Goal: Task Accomplishment & Management: Manage account settings

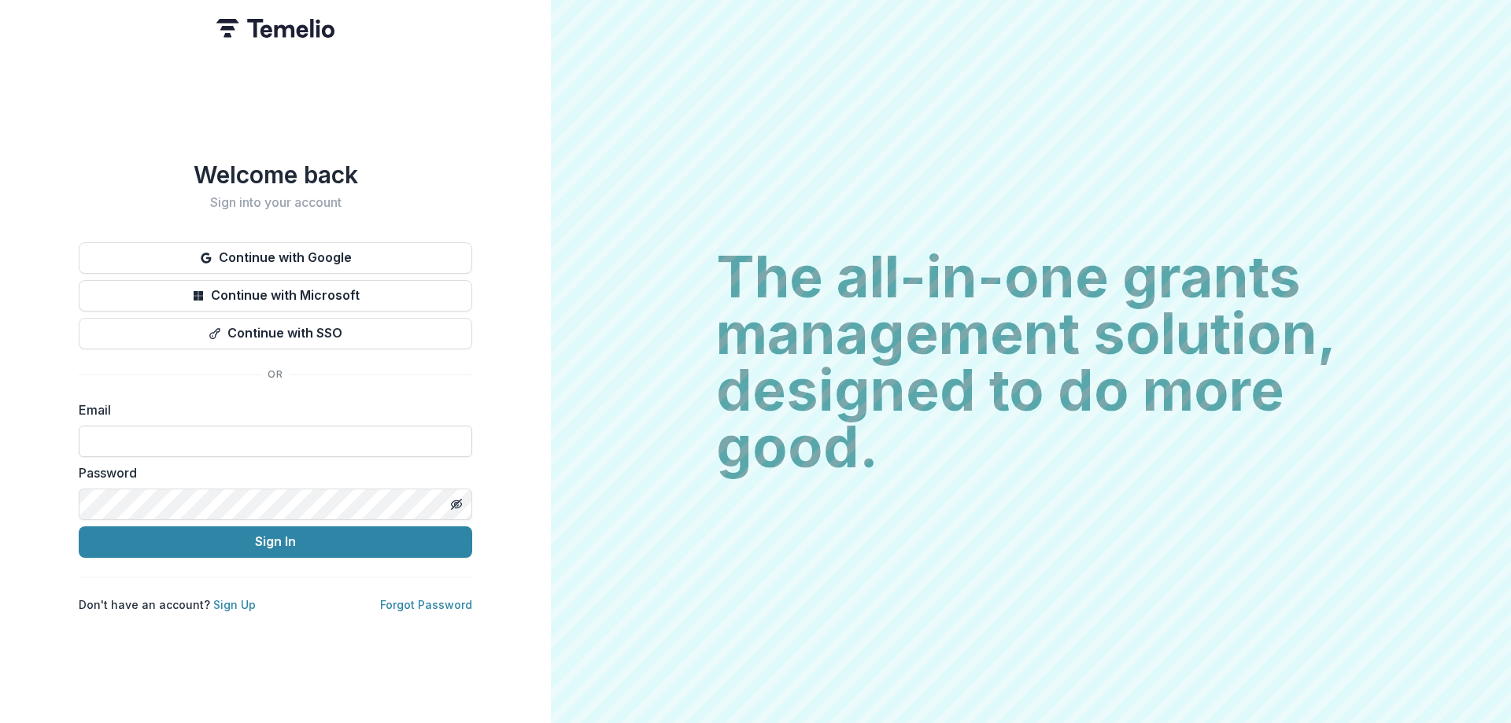
click at [235, 435] on input at bounding box center [275, 441] width 393 height 31
type input "**********"
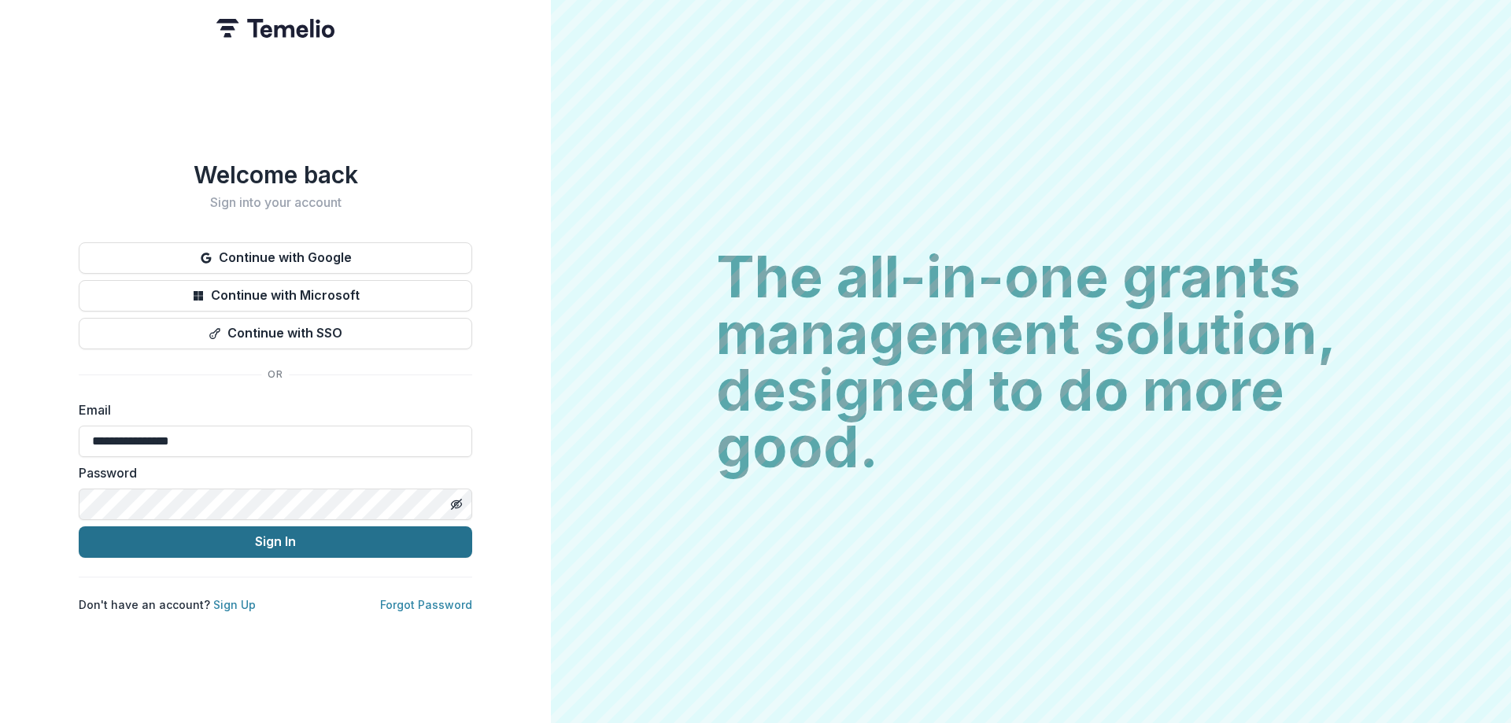
click at [220, 536] on button "Sign In" at bounding box center [275, 542] width 393 height 31
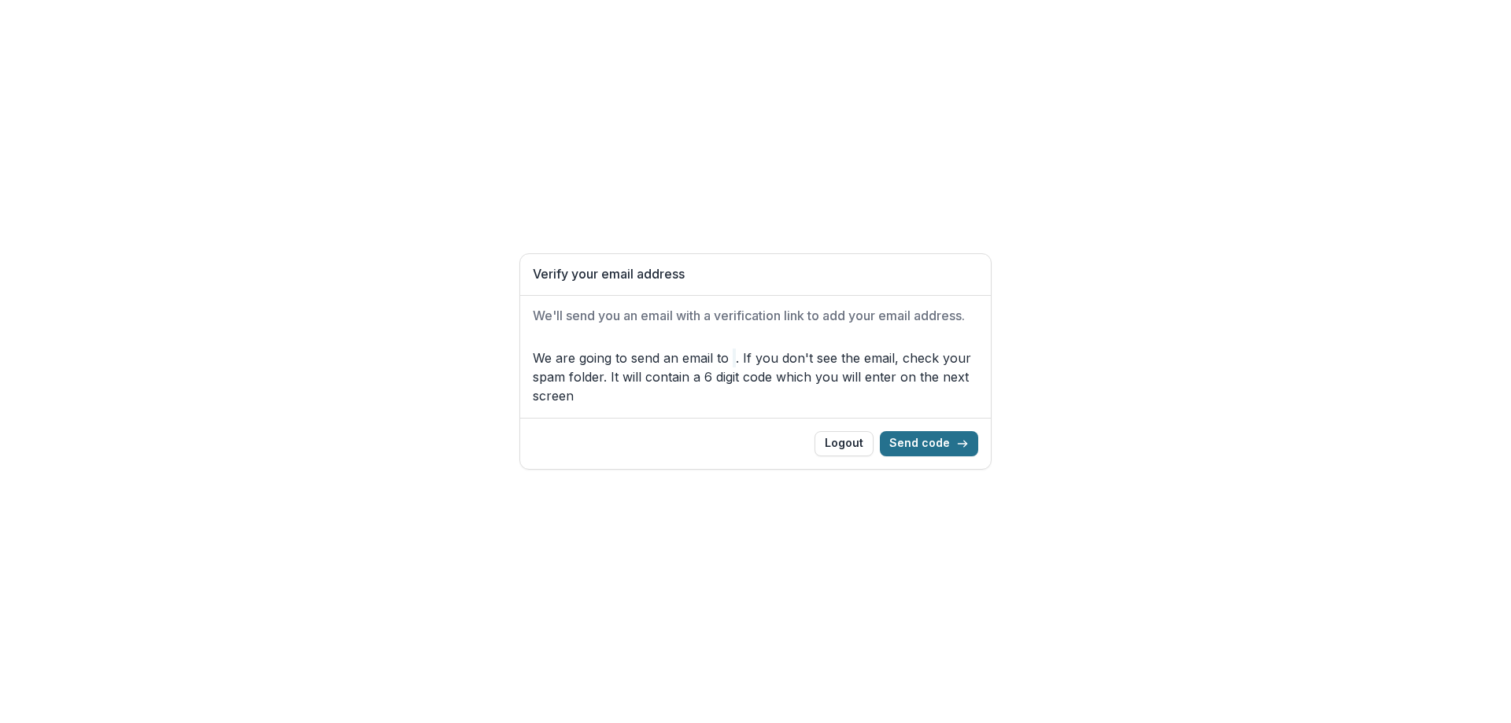
click at [929, 441] on button "Send code" at bounding box center [929, 443] width 98 height 25
click at [932, 443] on button "Send code" at bounding box center [929, 443] width 98 height 25
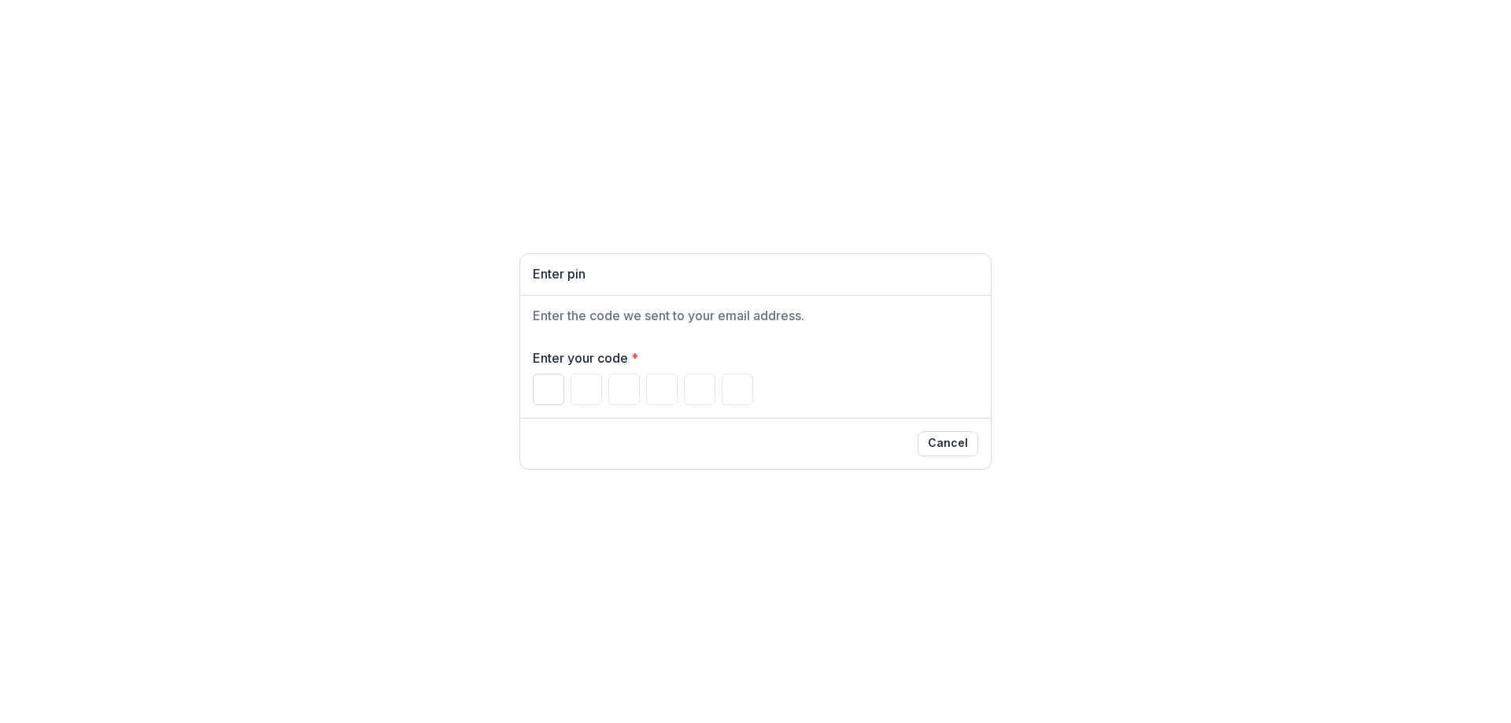
click at [547, 398] on input "Please enter your pin code" at bounding box center [548, 389] width 31 height 31
type input "*"
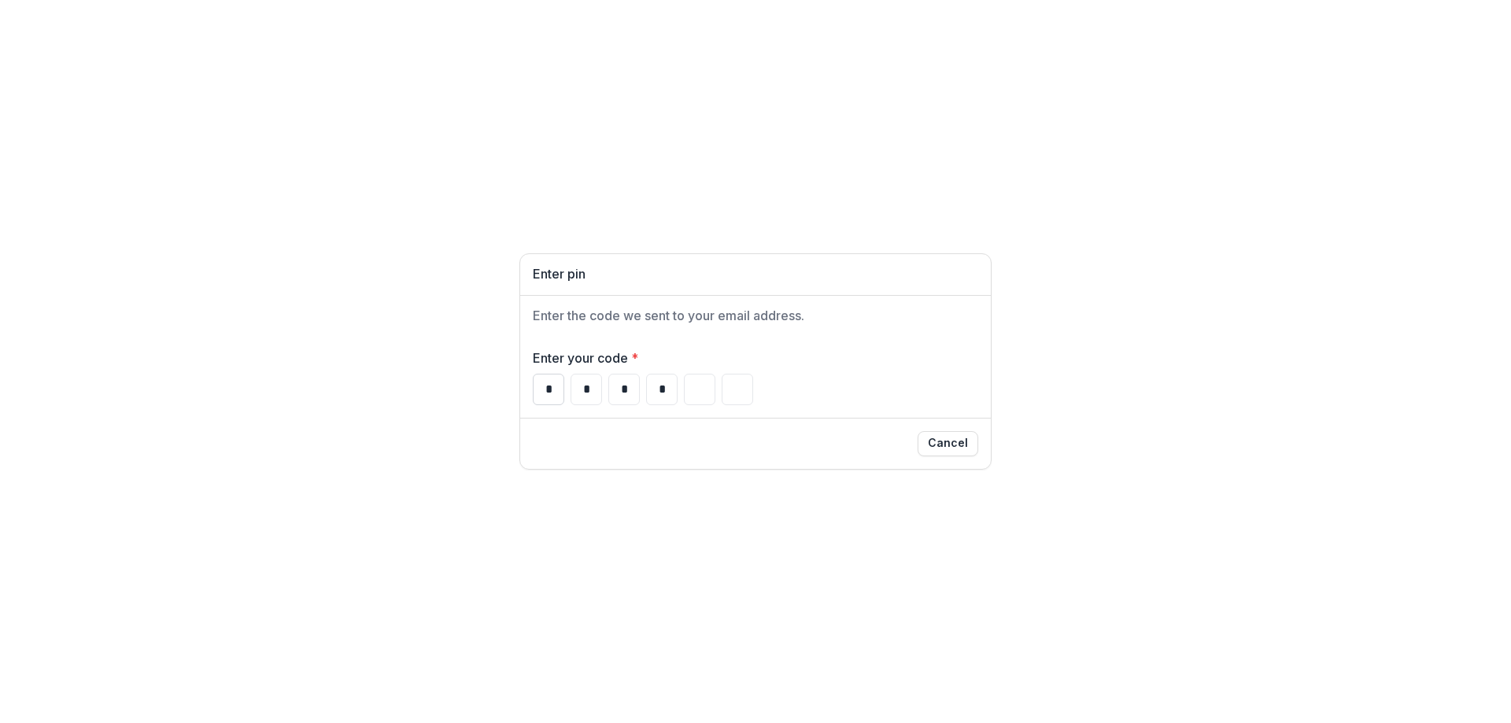
type input "*"
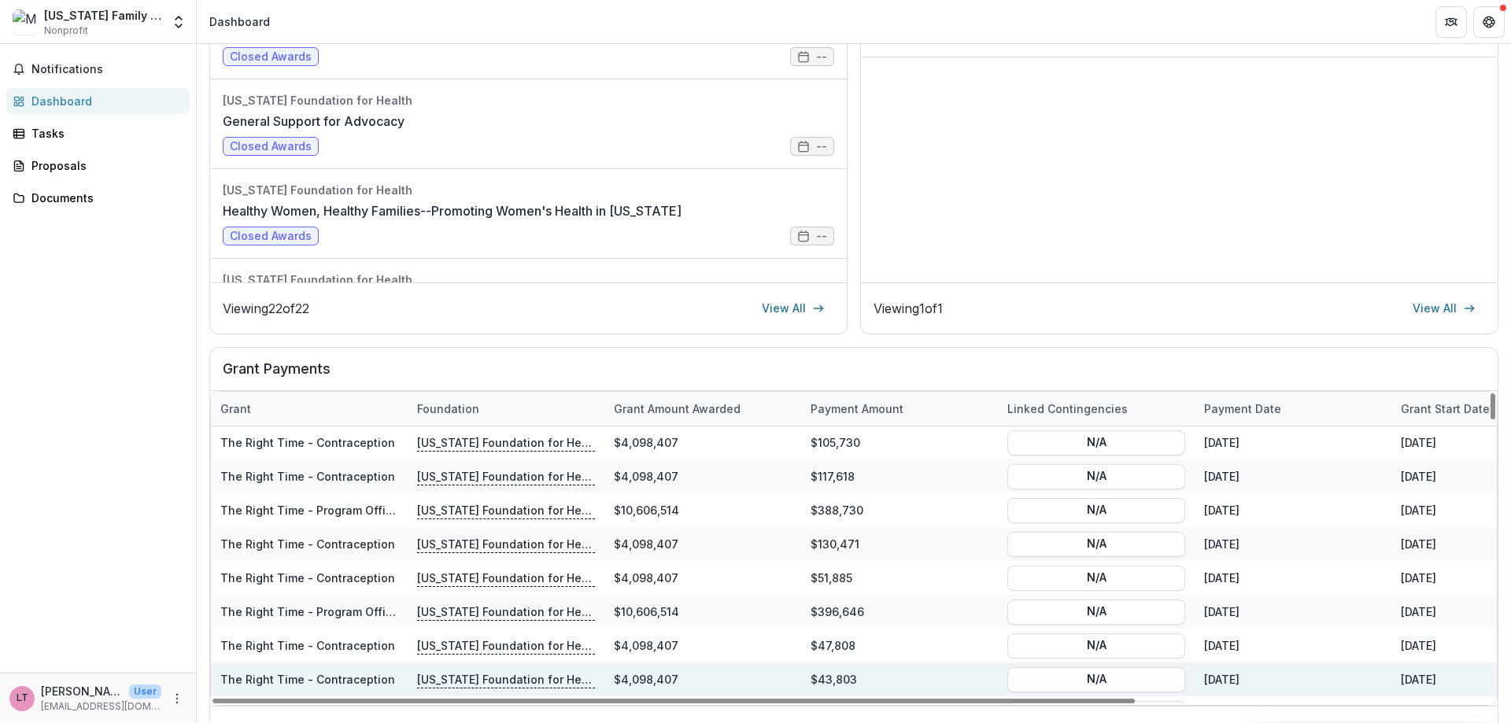
scroll to position [551, 0]
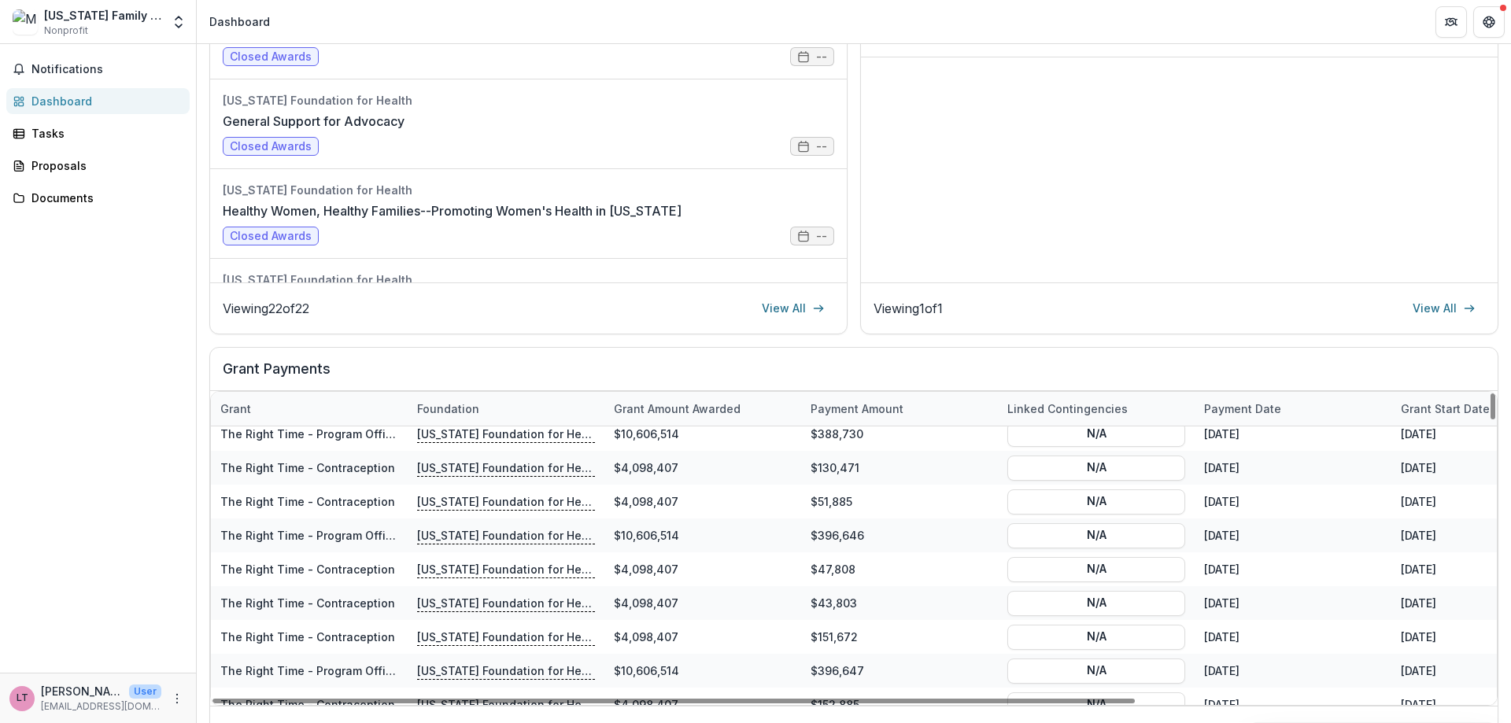
click at [1505, 630] on div "Dashboard Total Awarded $31,934,092 See All Payments Next Report MFH Financial …" at bounding box center [854, 246] width 1314 height 1035
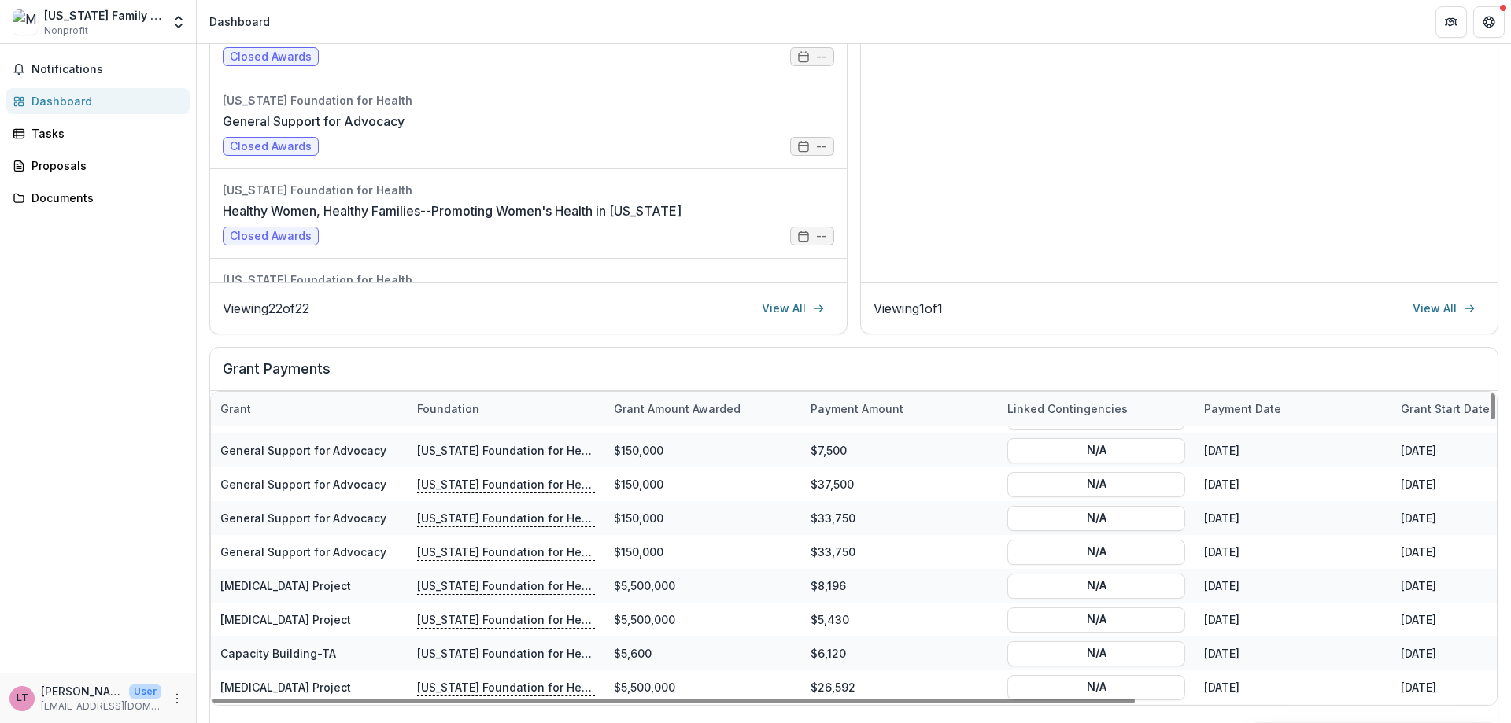
scroll to position [4092, 0]
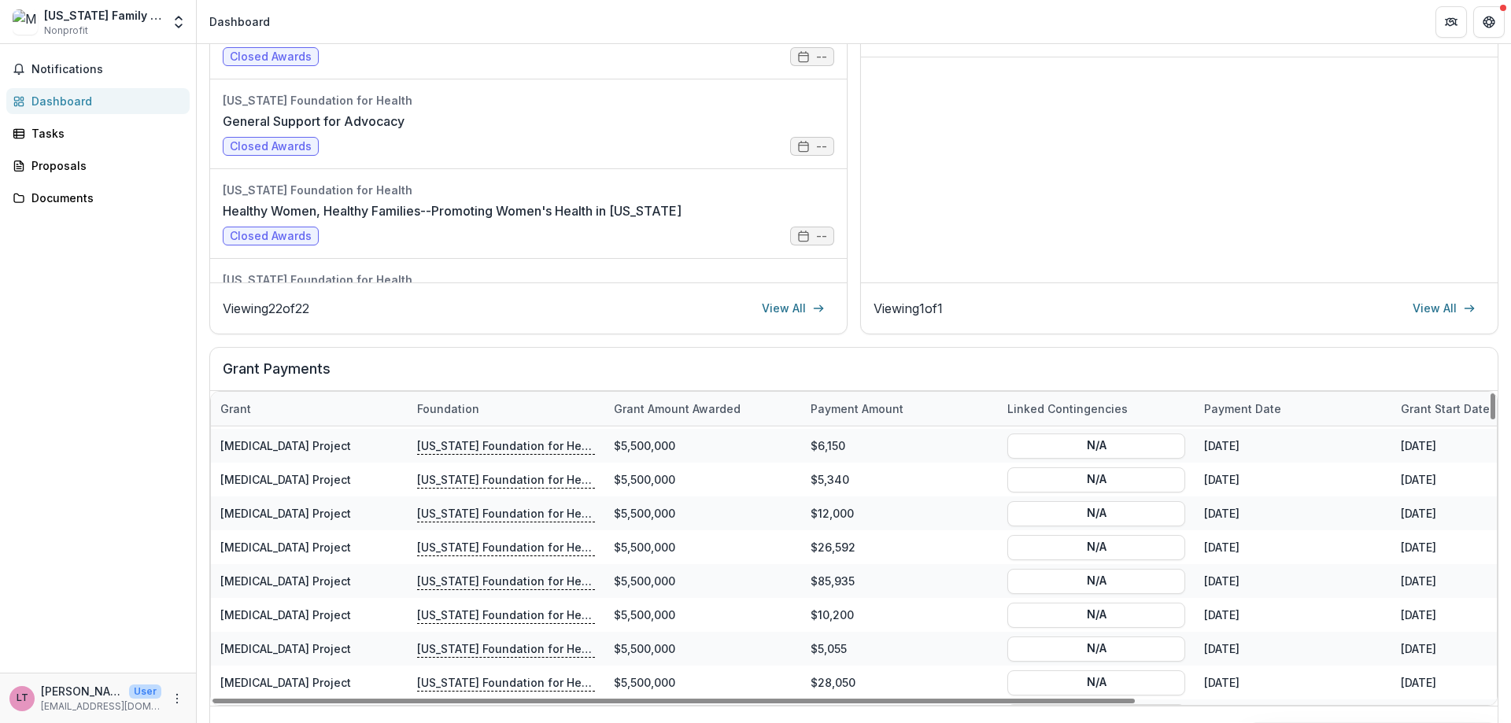
click at [1224, 405] on div "Payment date" at bounding box center [1243, 409] width 96 height 17
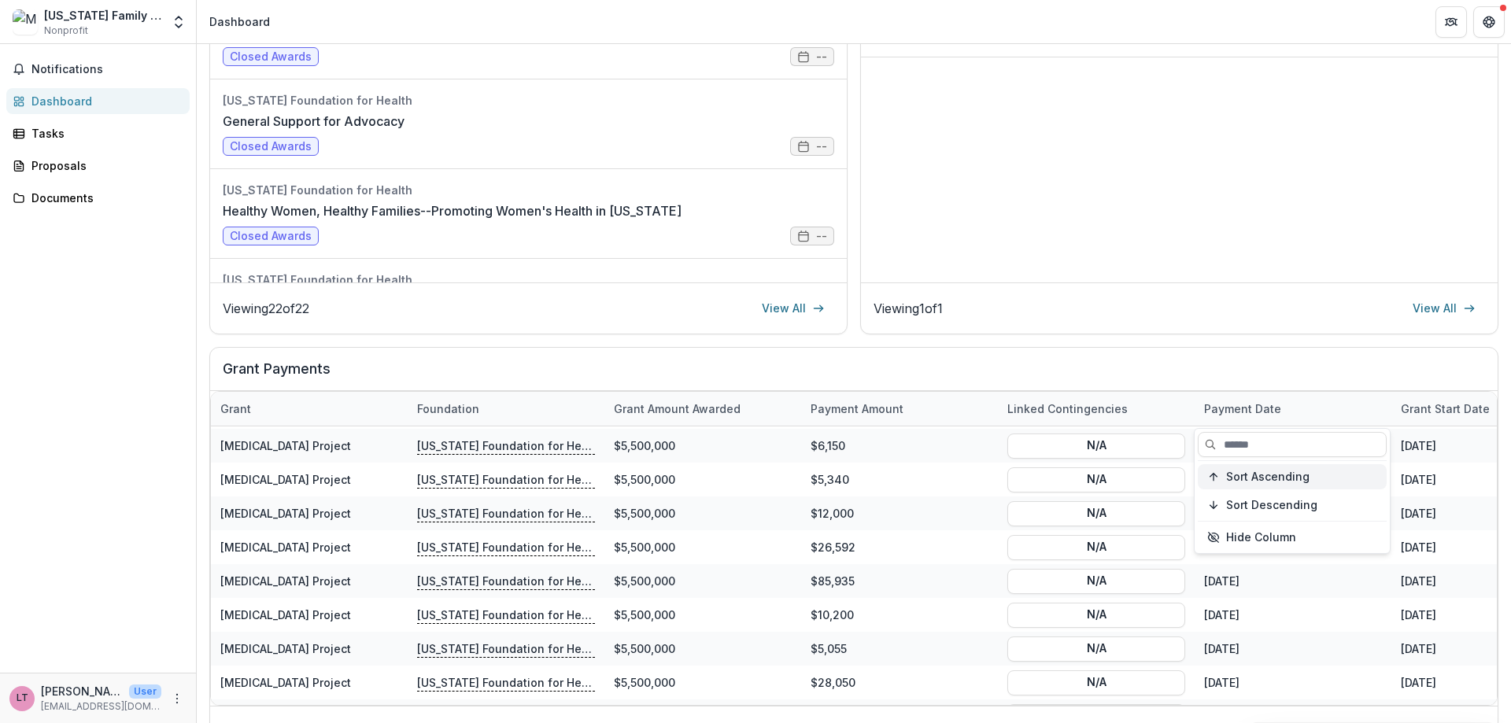
click at [1236, 477] on span "Sort Ascending" at bounding box center [1267, 477] width 83 height 13
click at [1229, 507] on span "Sort Descending" at bounding box center [1271, 505] width 91 height 13
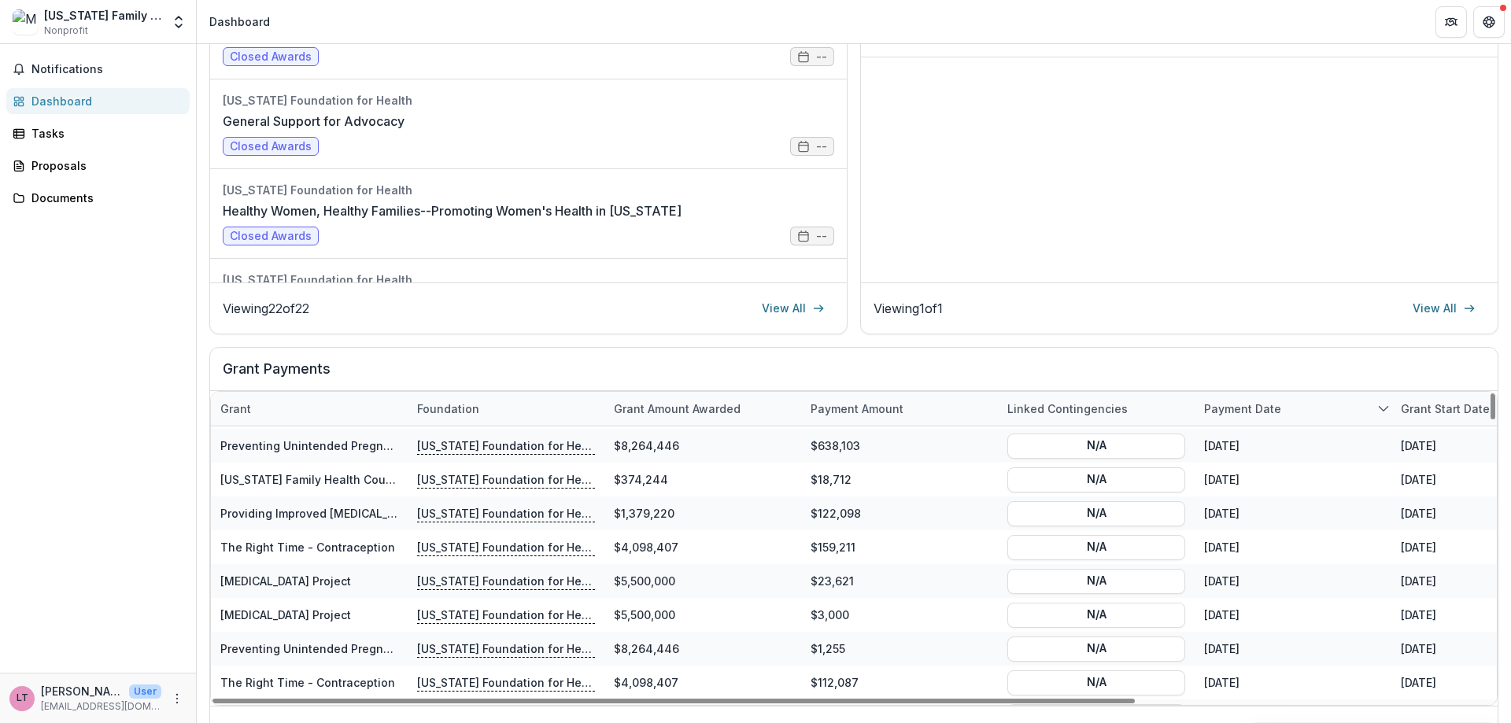
click at [1275, 201] on div "The Right Time - Program Office MFH Financial Report Complete open $ 10606514 […" at bounding box center [1179, 125] width 637 height 315
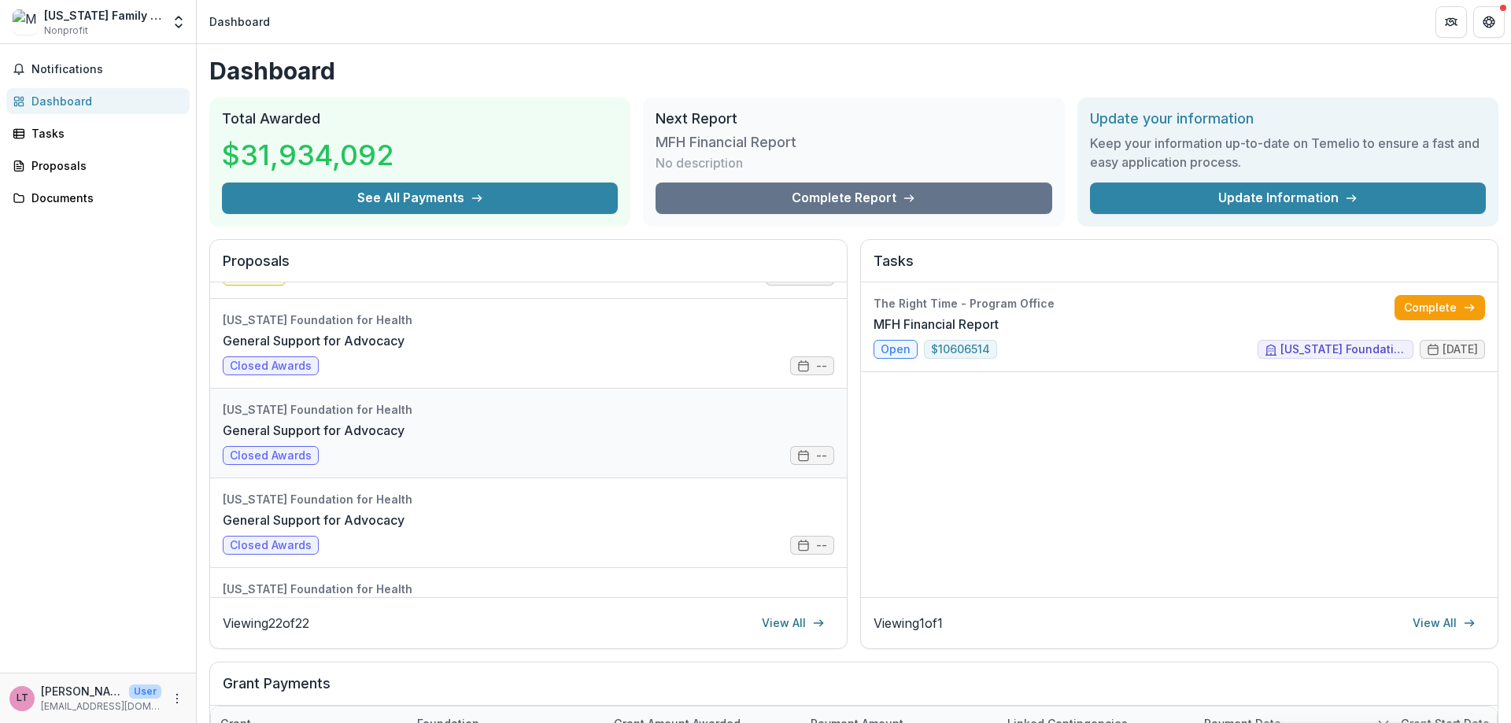
scroll to position [0, 0]
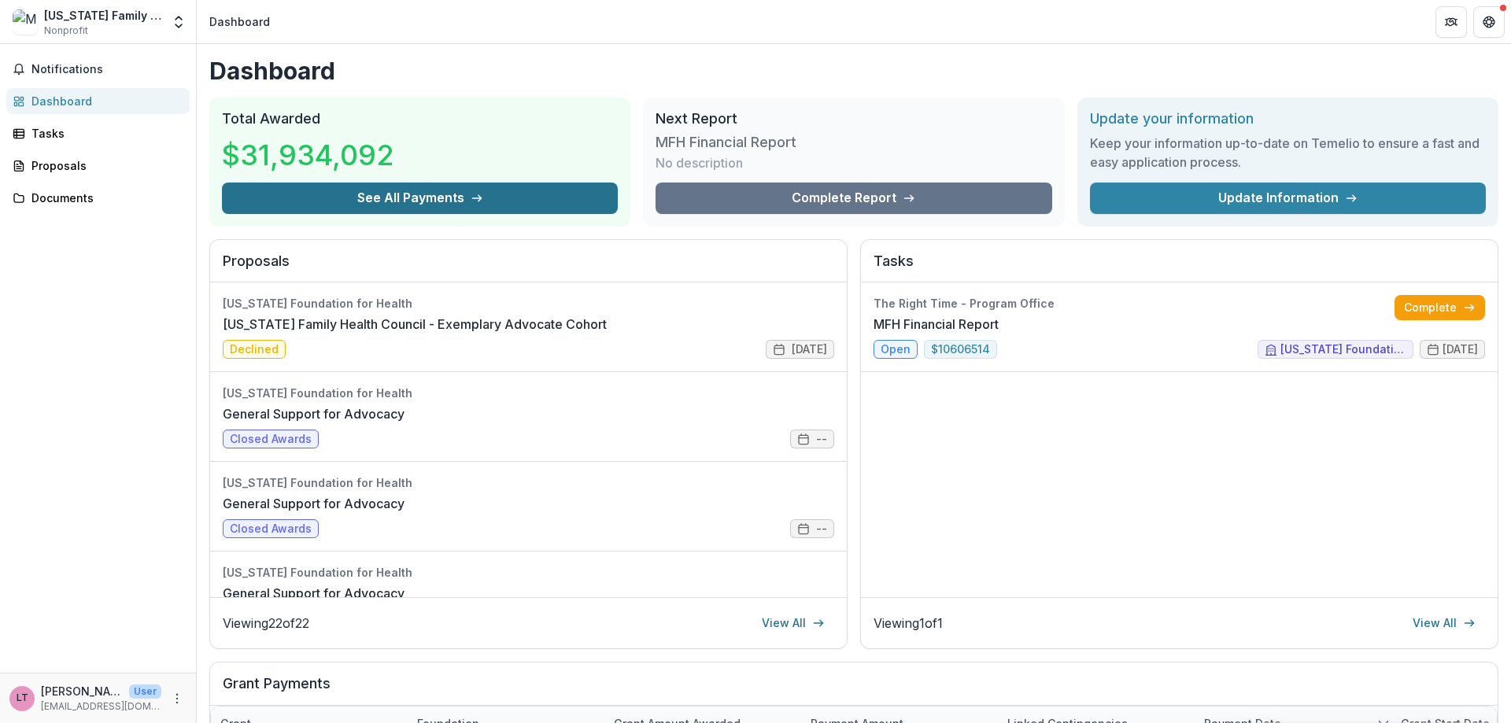
click at [403, 198] on button "See All Payments" at bounding box center [420, 198] width 396 height 31
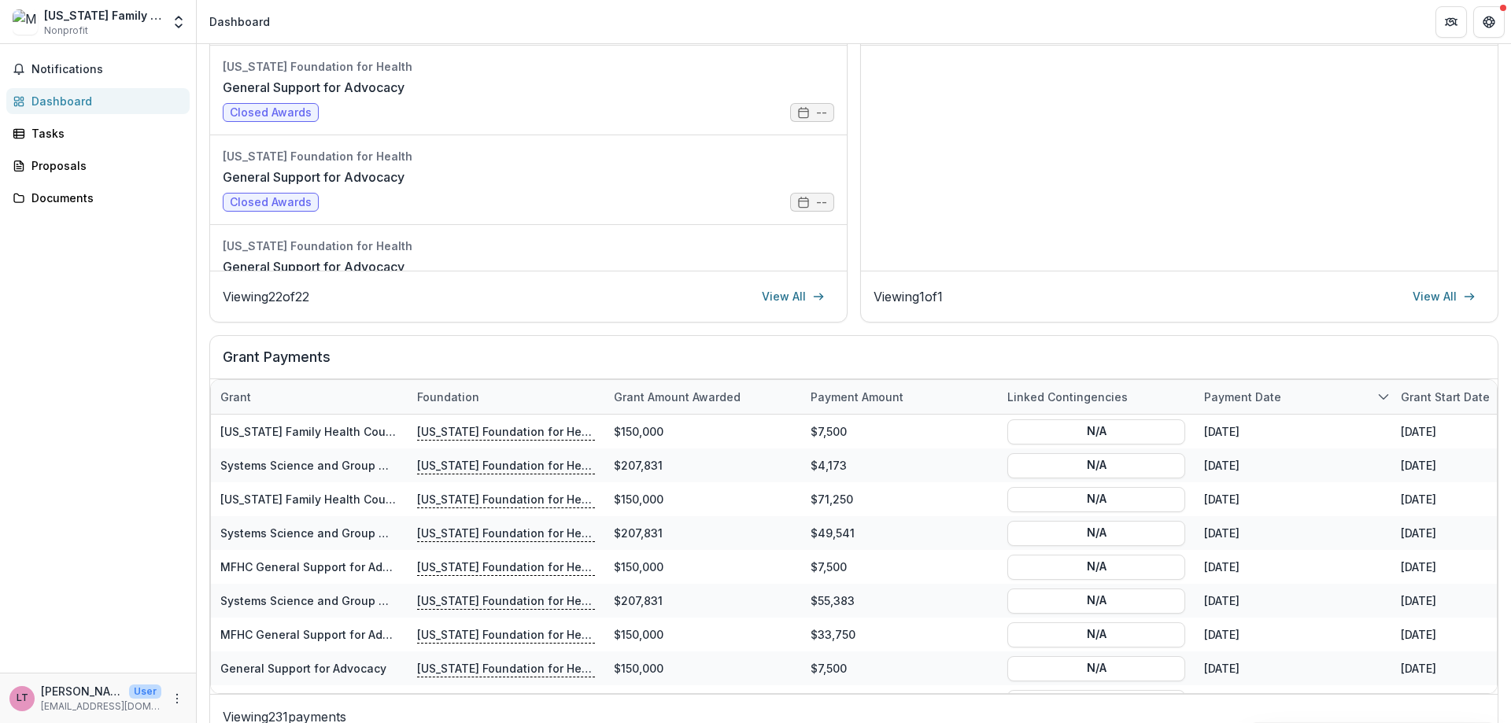
scroll to position [343, 0]
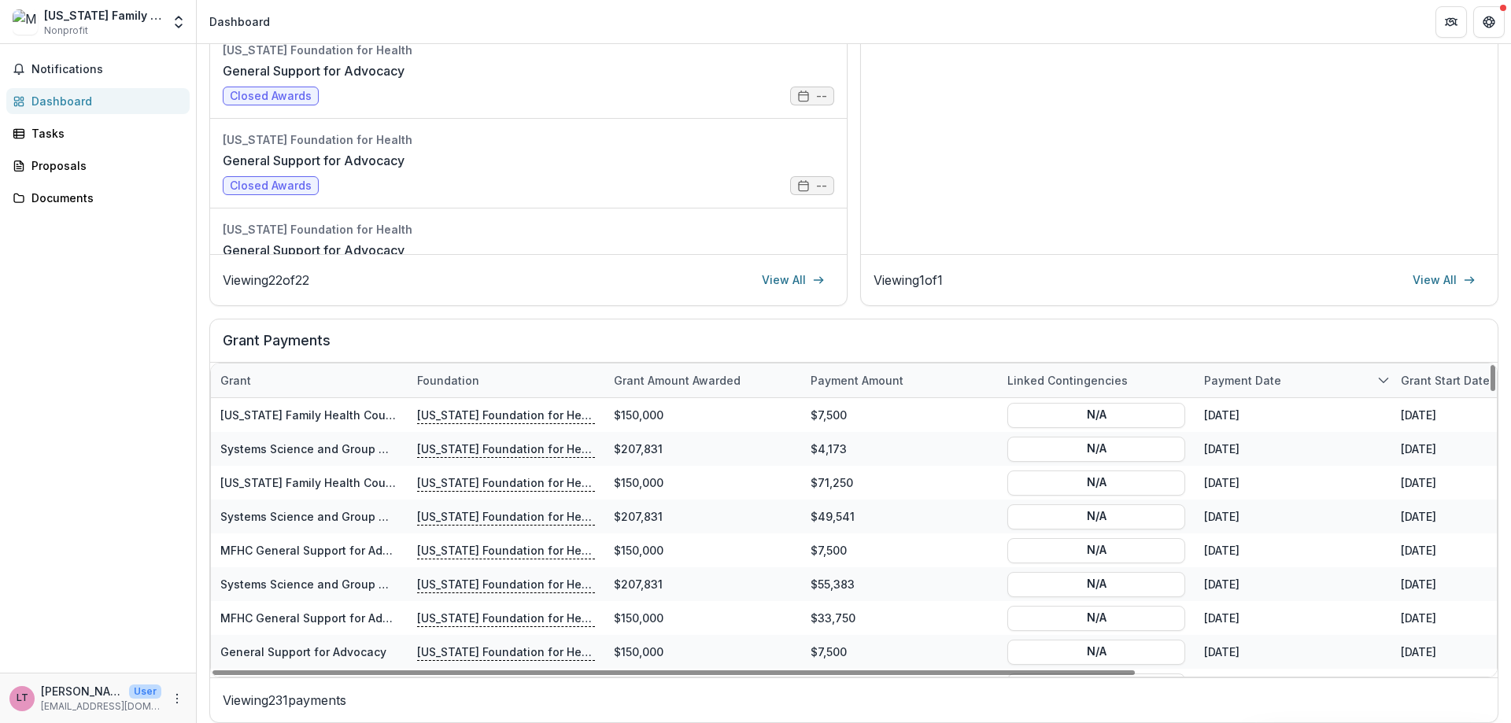
click at [1230, 380] on div "Payment date" at bounding box center [1243, 380] width 96 height 17
click at [1240, 448] on span "Sort Ascending" at bounding box center [1267, 448] width 83 height 13
click at [1288, 272] on div "Viewing 1 of 1 View All" at bounding box center [1179, 280] width 611 height 25
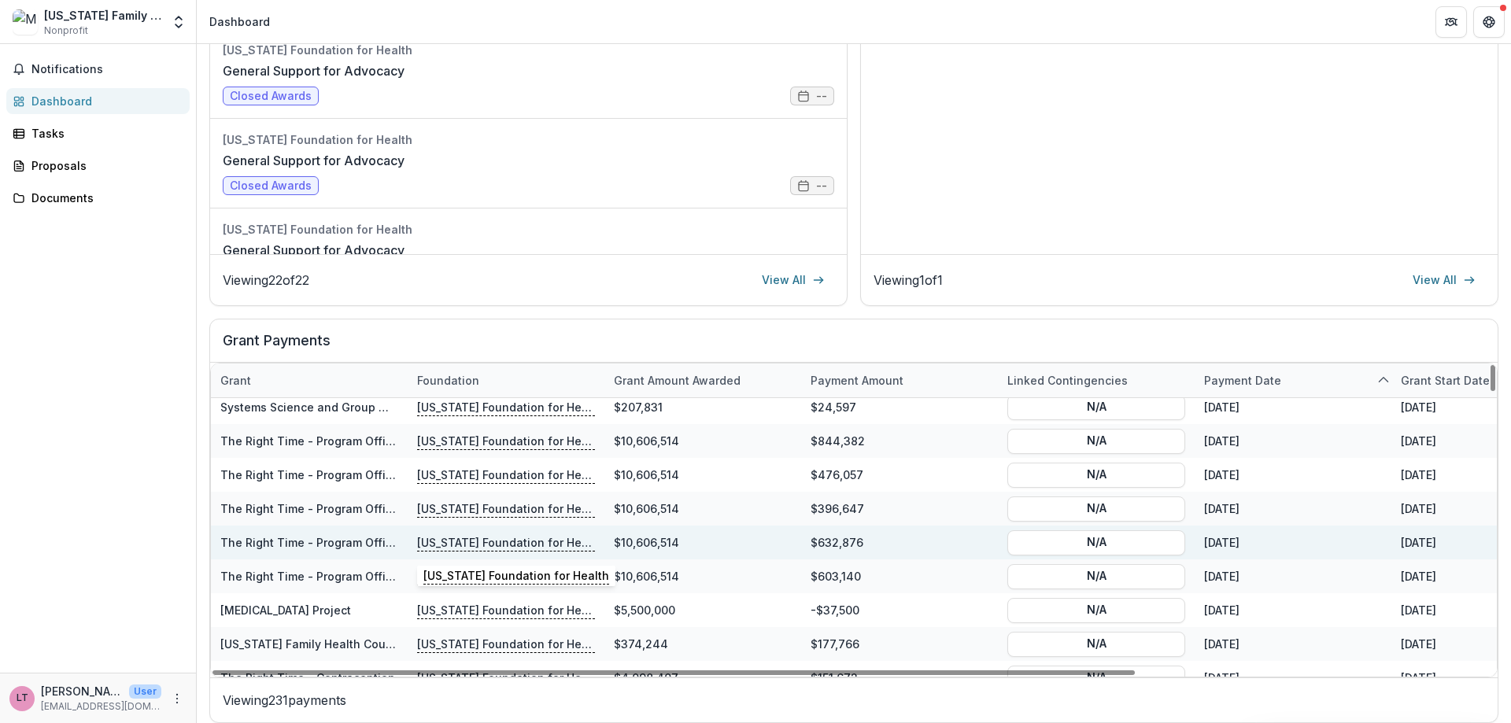
click at [525, 536] on p "[US_STATE] Foundation for Health" at bounding box center [506, 542] width 178 height 17
click at [274, 543] on link "The Right Time - Program Office" at bounding box center [309, 542] width 179 height 13
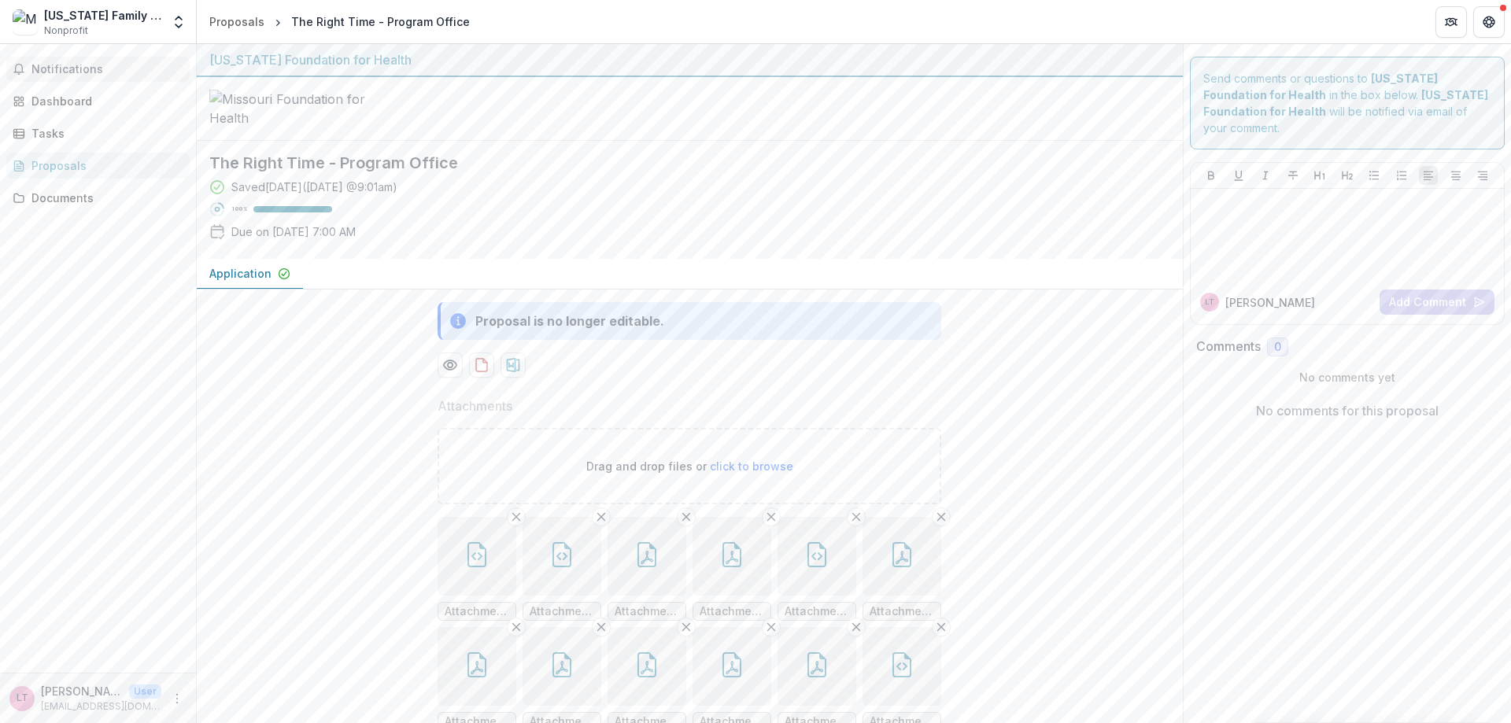
click at [36, 65] on span "Notifications" at bounding box center [107, 69] width 152 height 13
click at [39, 101] on div "Dashboard" at bounding box center [104, 101] width 146 height 17
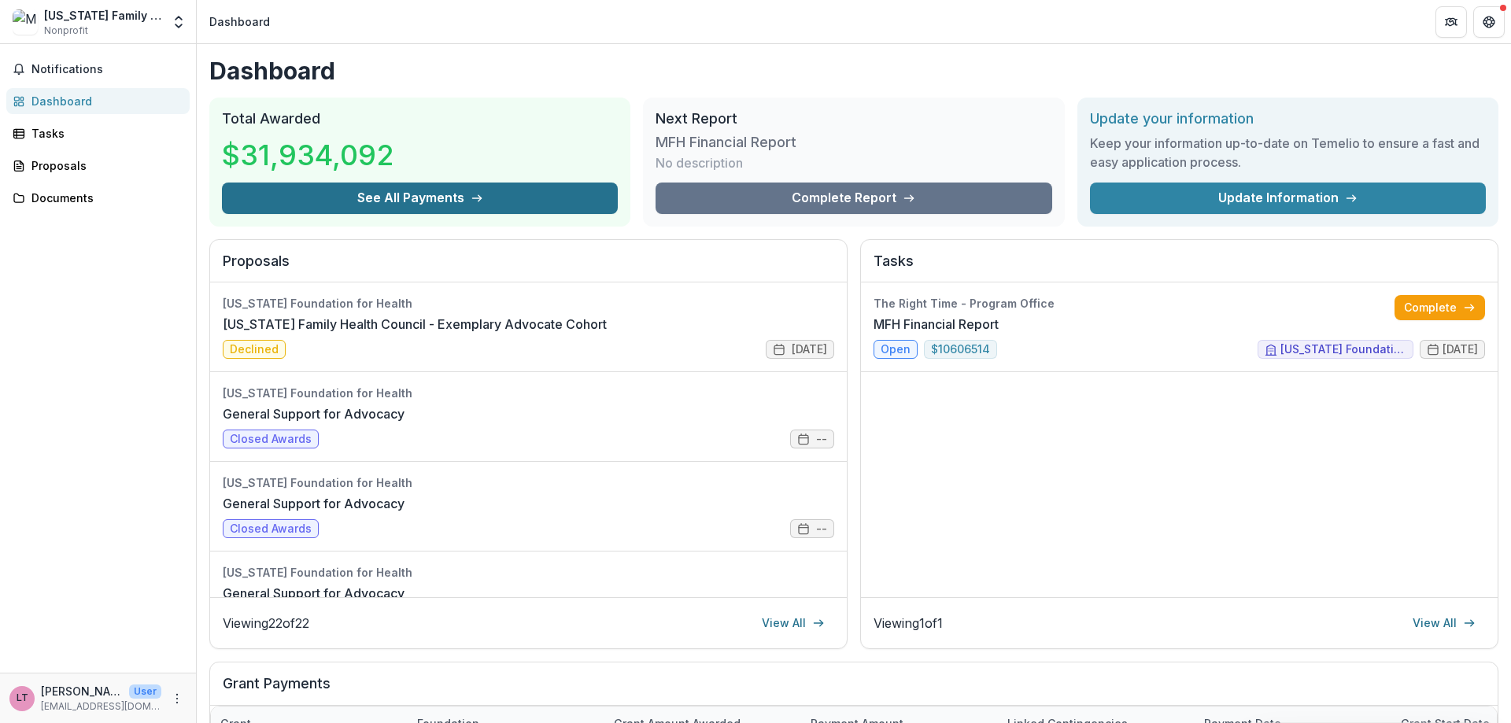
click at [397, 198] on button "See All Payments" at bounding box center [420, 198] width 396 height 31
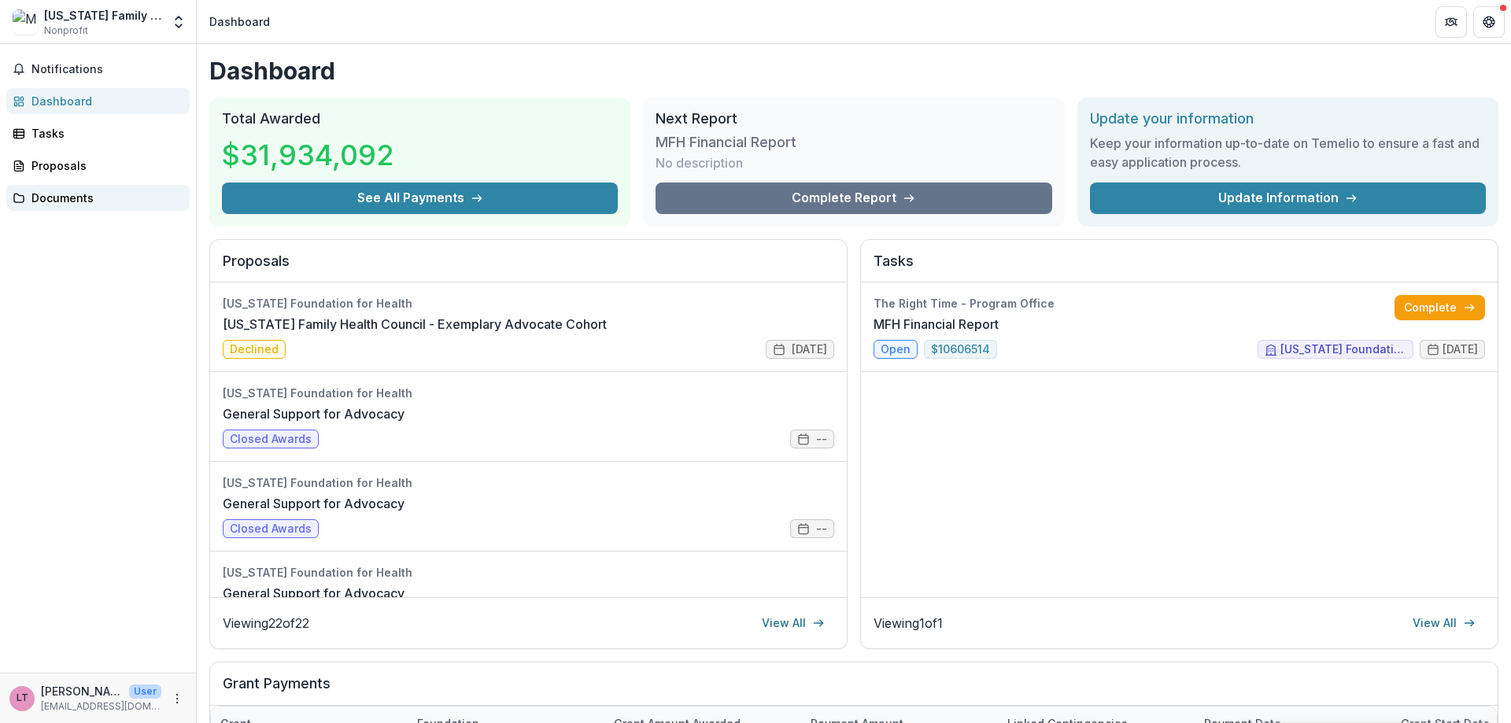
click at [57, 200] on div "Documents" at bounding box center [104, 198] width 146 height 17
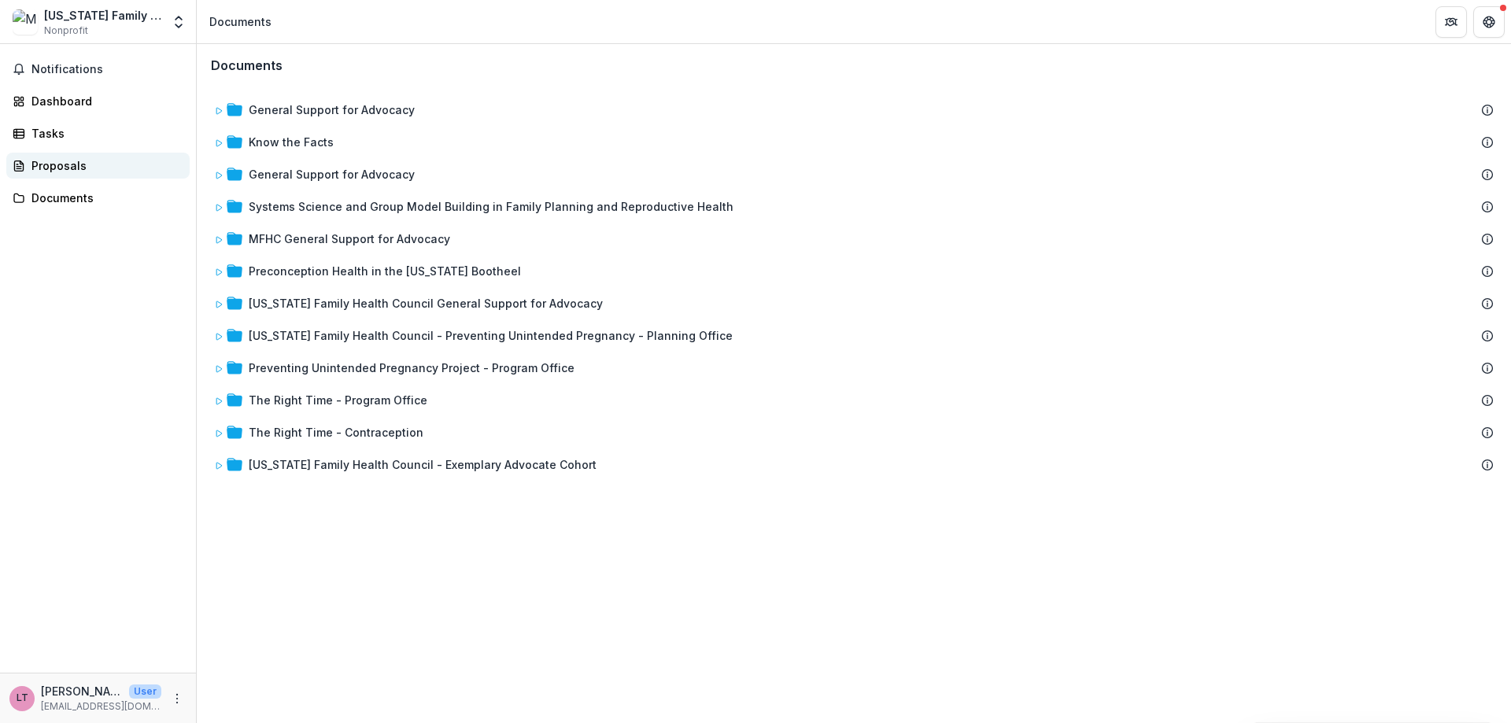
click at [62, 168] on div "Proposals" at bounding box center [104, 165] width 146 height 17
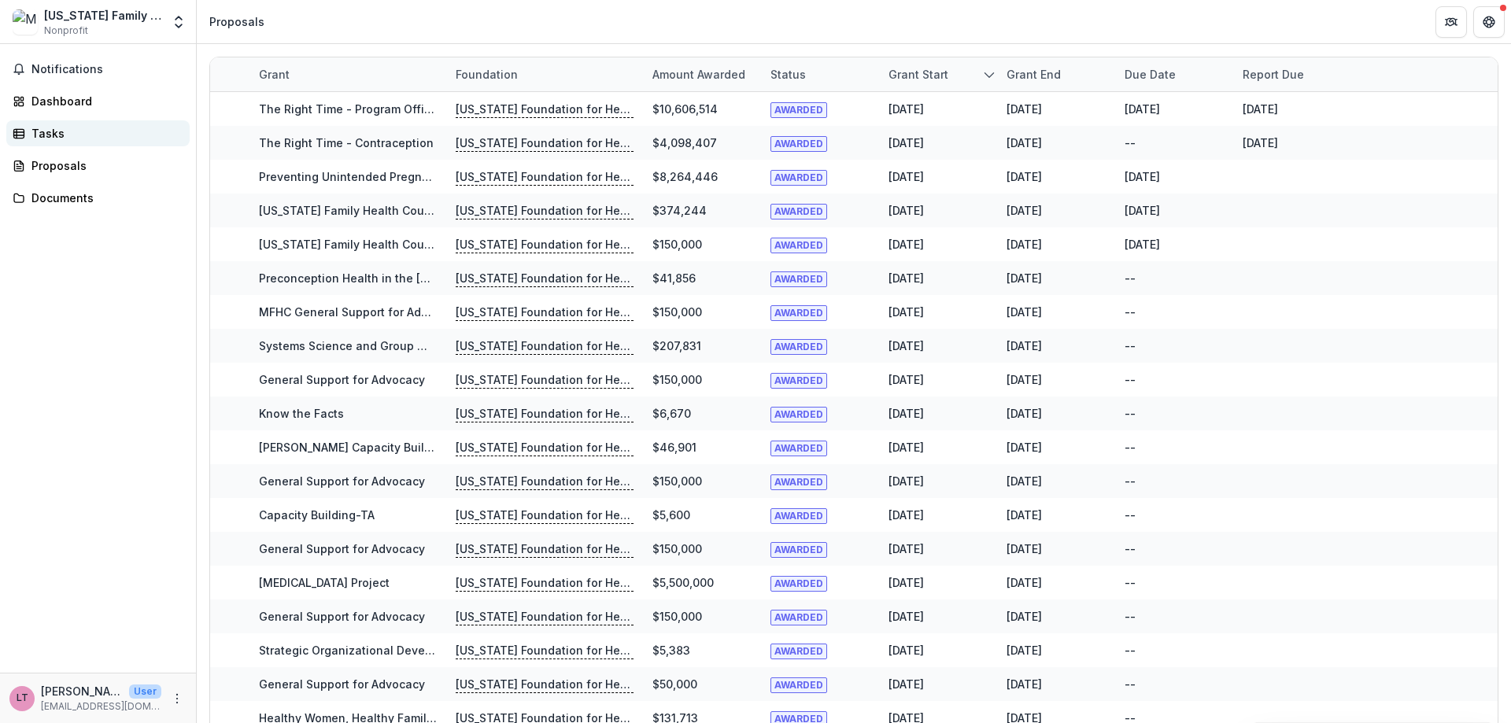
click at [57, 135] on div "Tasks" at bounding box center [104, 133] width 146 height 17
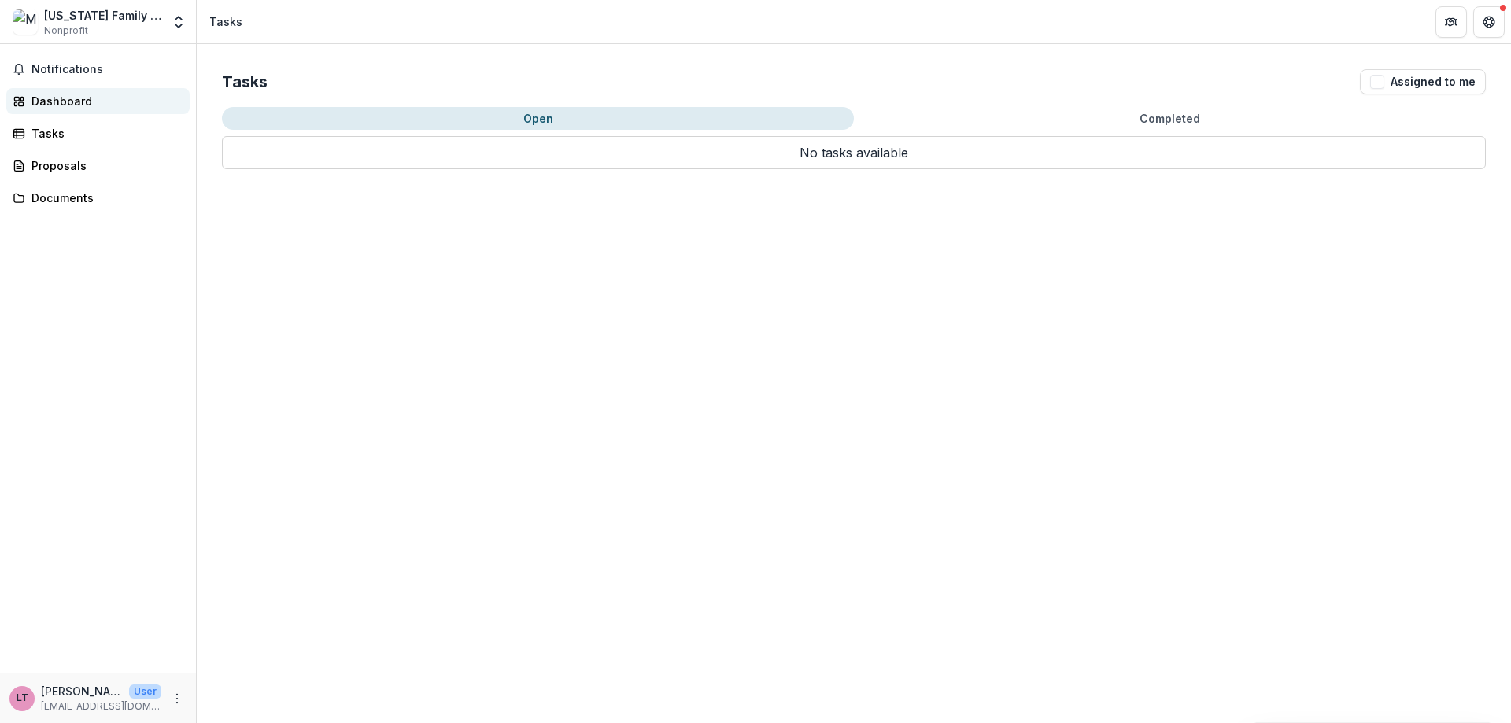
click at [51, 105] on div "Dashboard" at bounding box center [104, 101] width 146 height 17
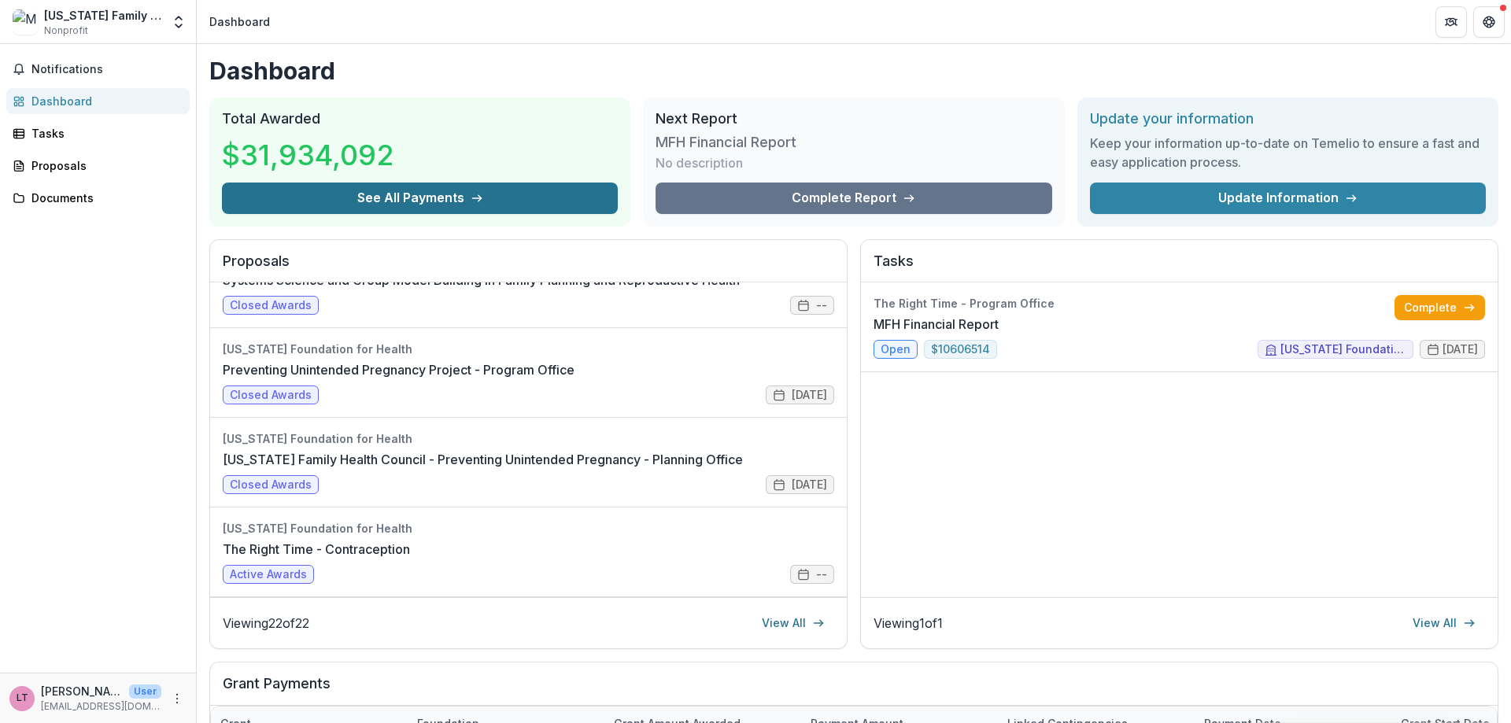
click at [440, 197] on button "See All Payments" at bounding box center [420, 198] width 396 height 31
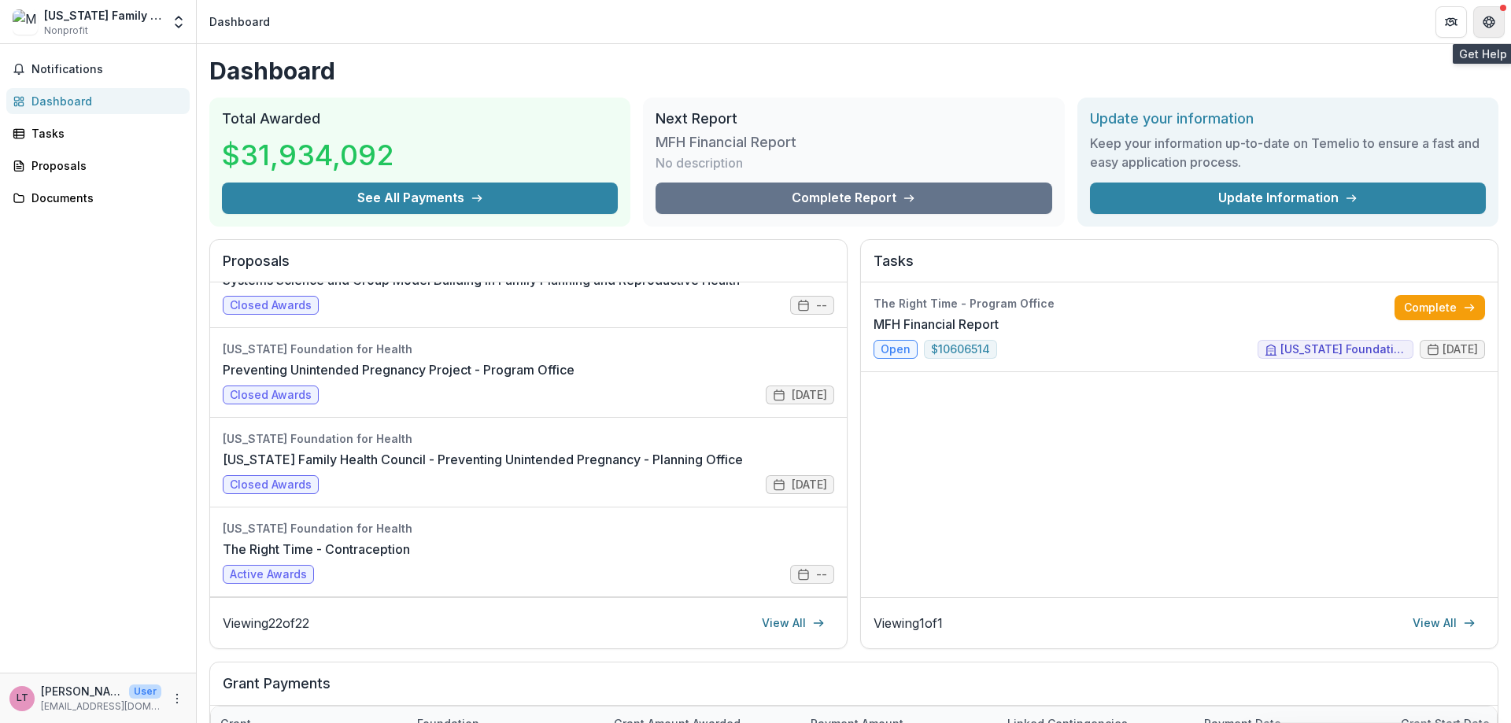
click at [1486, 24] on icon "Get Help" at bounding box center [1489, 22] width 13 height 13
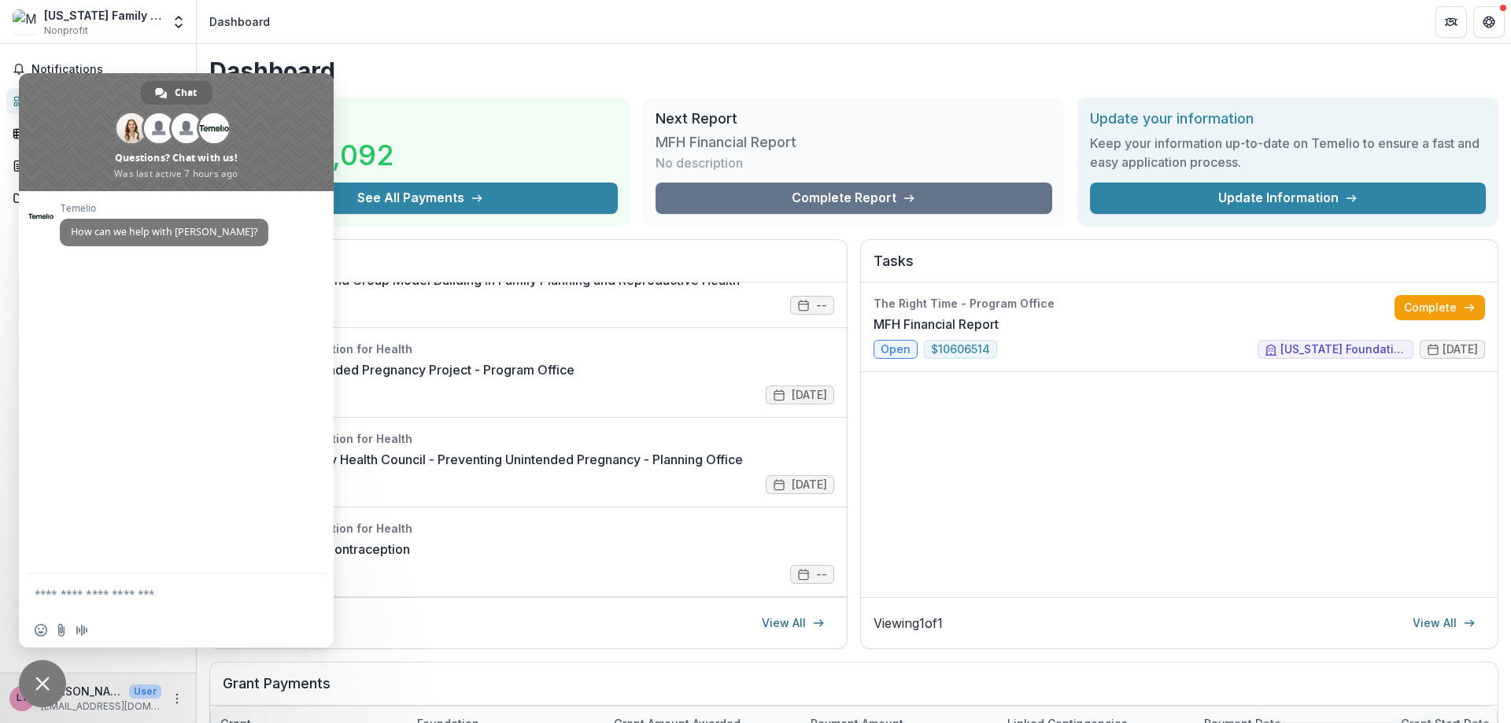
click at [39, 682] on span "Close chat" at bounding box center [42, 684] width 14 height 14
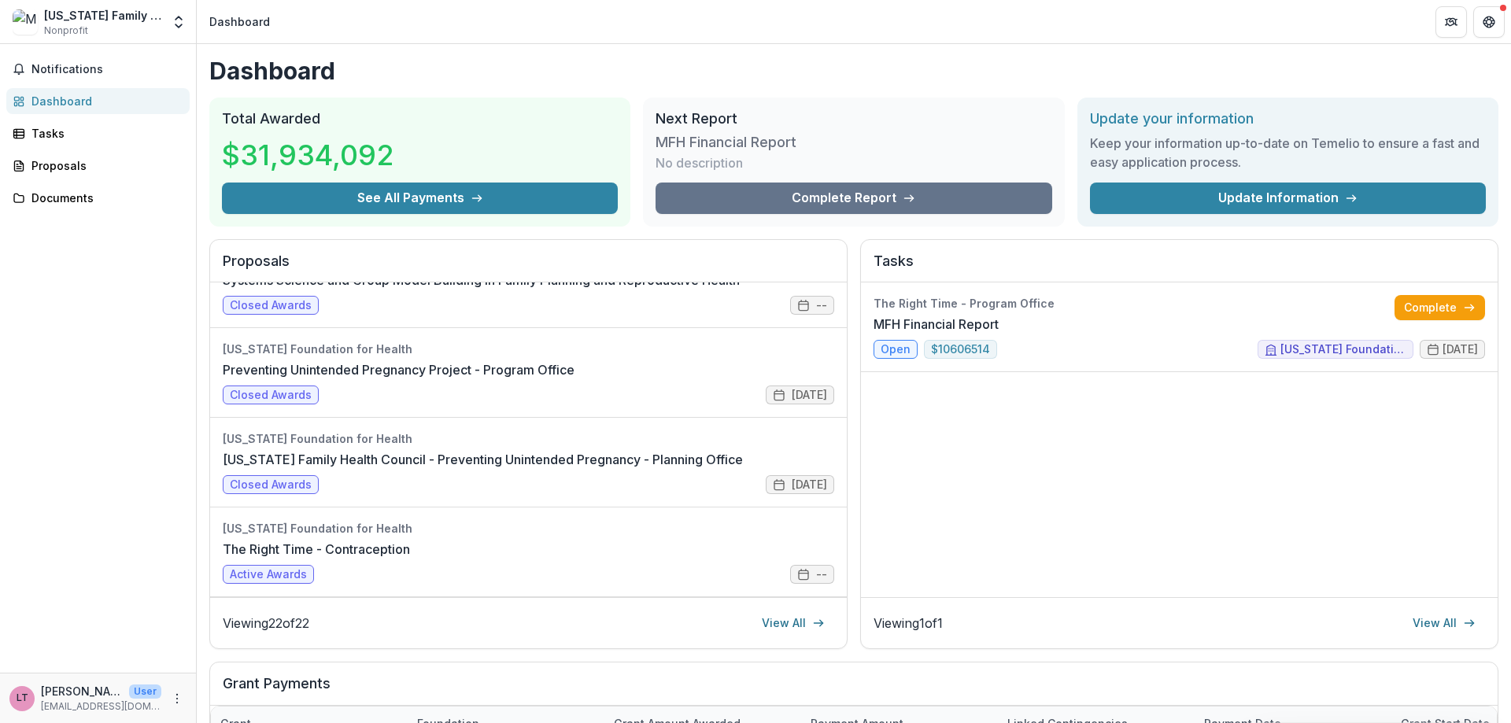
click at [113, 23] on div "[US_STATE] Family Health Council Inc" at bounding box center [102, 15] width 117 height 17
click at [177, 24] on icon "Open entity switcher" at bounding box center [179, 22] width 16 height 16
click at [123, 13] on div "[US_STATE] Family Health Council Inc" at bounding box center [102, 15] width 117 height 17
click at [179, 694] on icon "More" at bounding box center [177, 699] width 13 height 13
click at [270, 695] on button "Logout" at bounding box center [281, 691] width 168 height 26
